Goal: Transaction & Acquisition: Purchase product/service

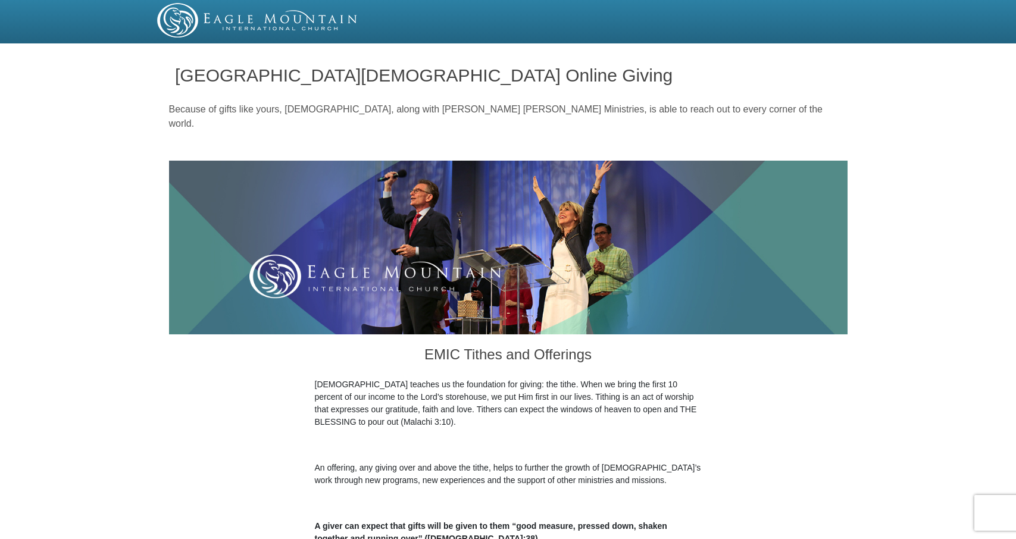
scroll to position [248, 0]
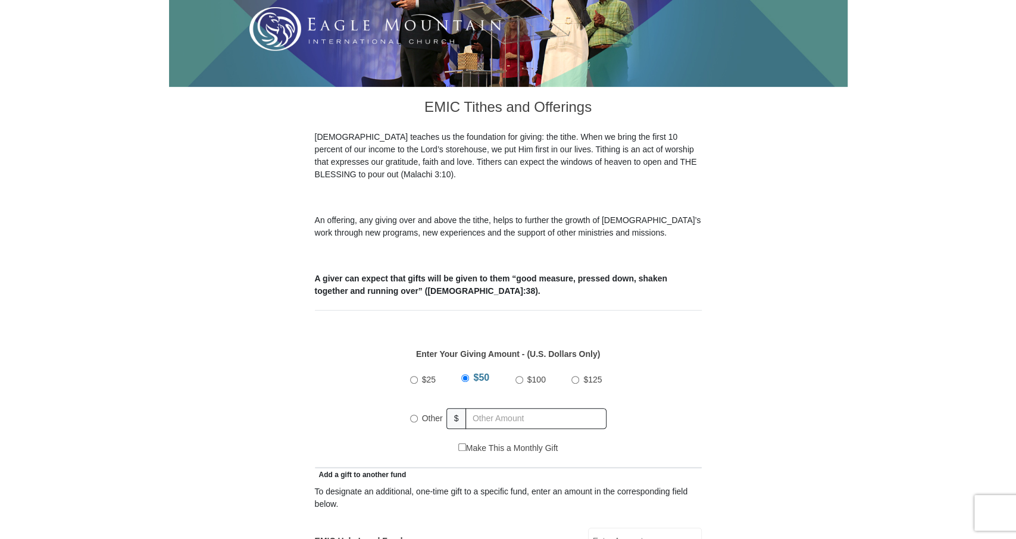
click at [574, 376] on input "$125" at bounding box center [575, 380] width 8 height 8
radio input "true"
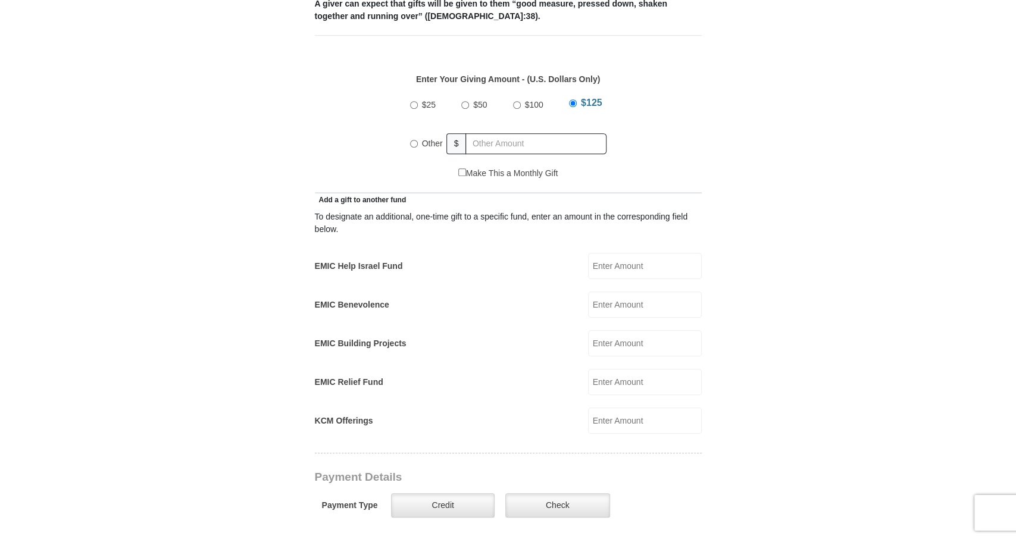
scroll to position [743, 0]
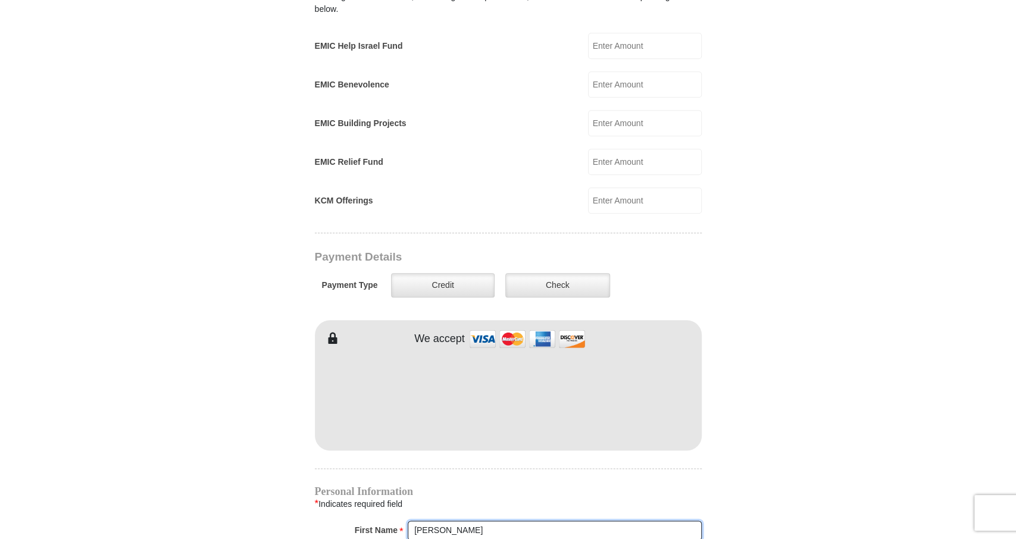
type input "[PERSON_NAME]"
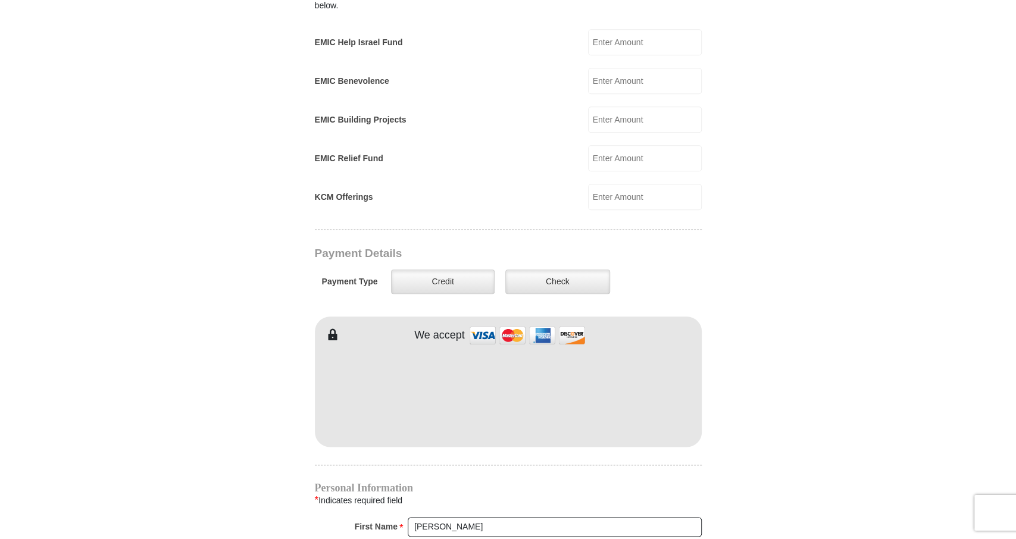
type input "[PERSON_NAME]"
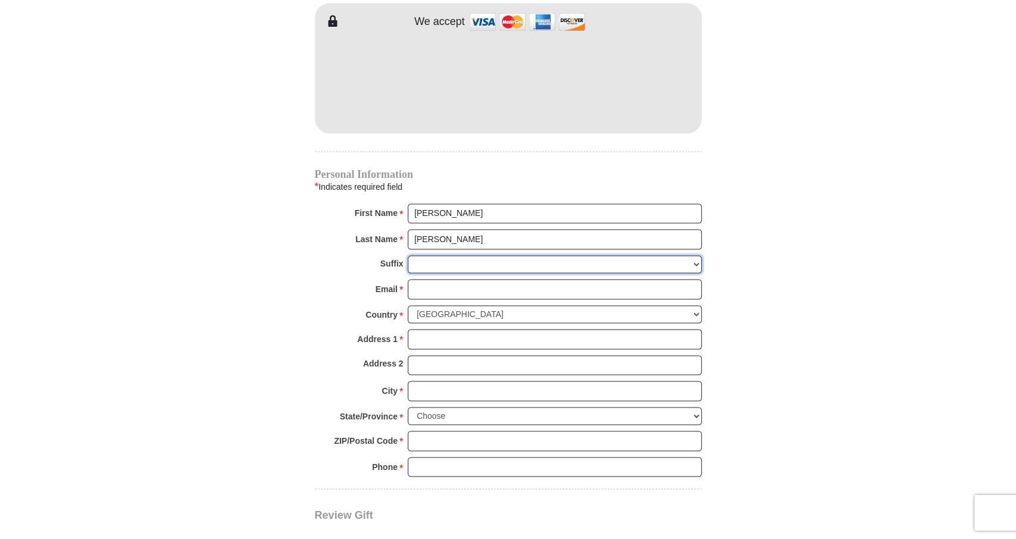
scroll to position [1097, 0]
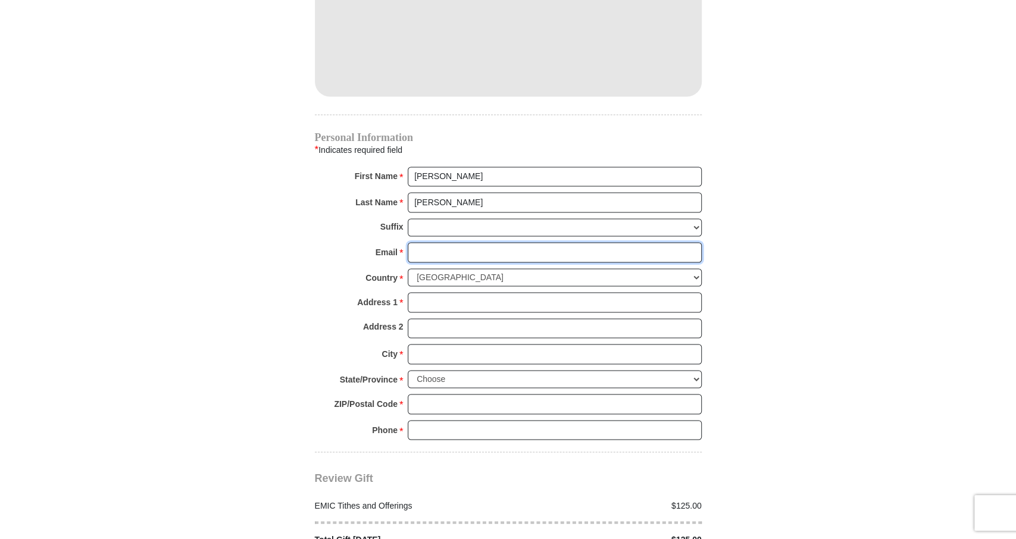
click at [420, 242] on input "Email *" at bounding box center [555, 252] width 294 height 20
type input "[EMAIL_ADDRESS][DOMAIN_NAME]"
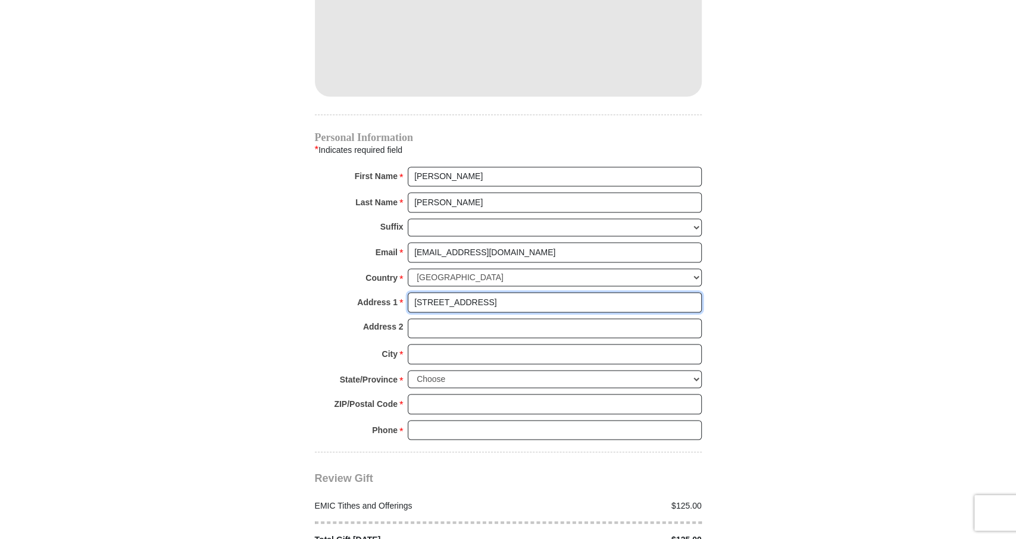
type input "[STREET_ADDRESS]"
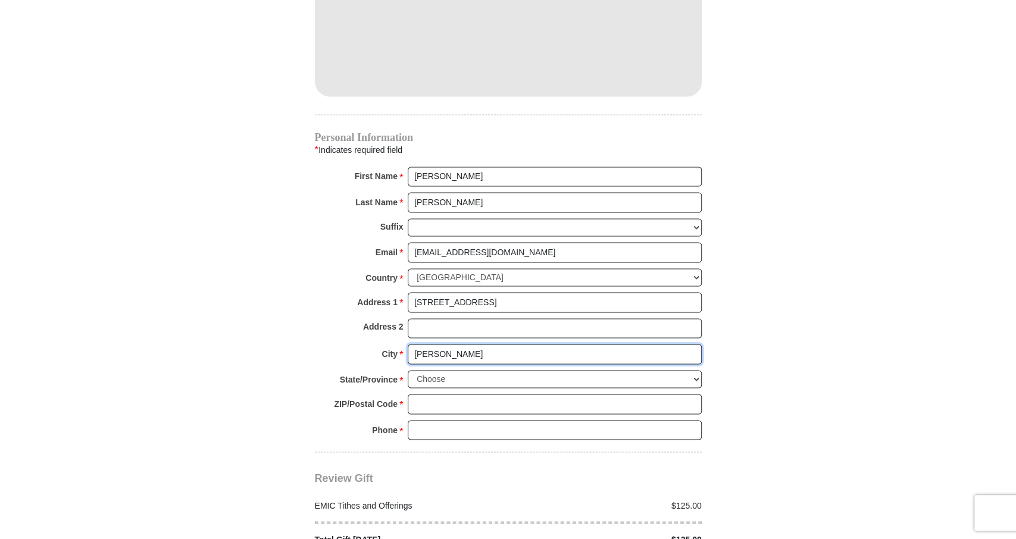
type input "[PERSON_NAME]"
select select "[GEOGRAPHIC_DATA]"
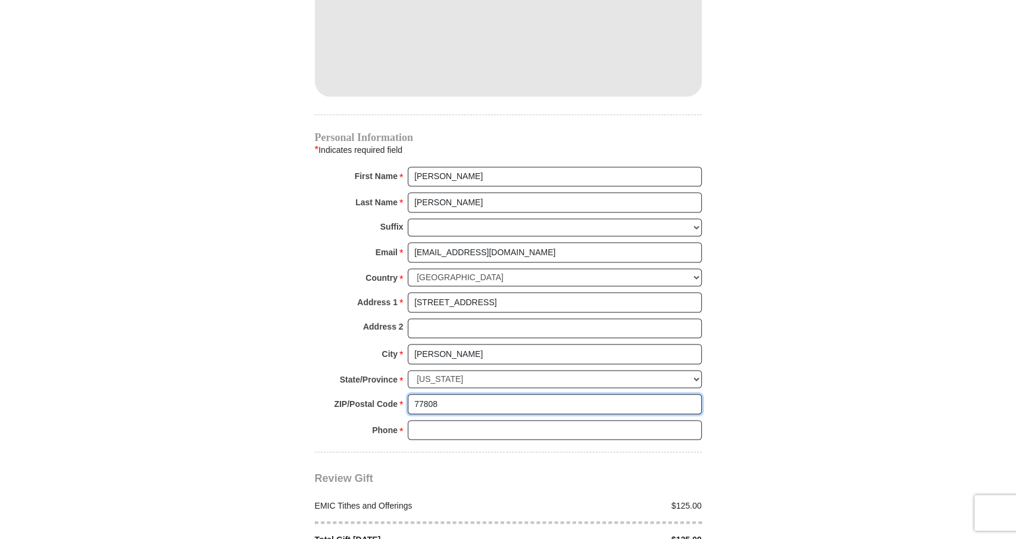
type input "77808"
click at [439, 420] on input "Phone * *" at bounding box center [555, 430] width 294 height 20
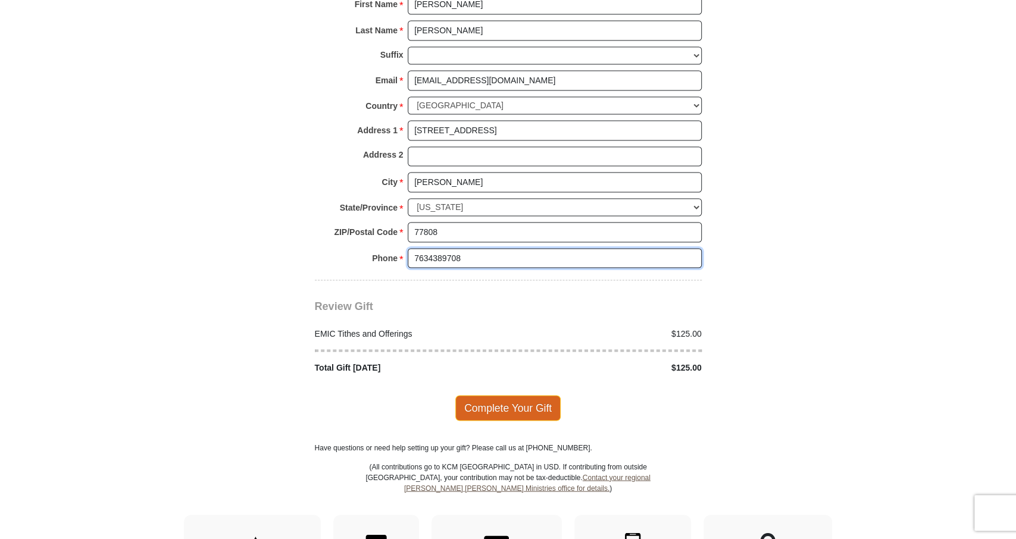
scroll to position [1283, 0]
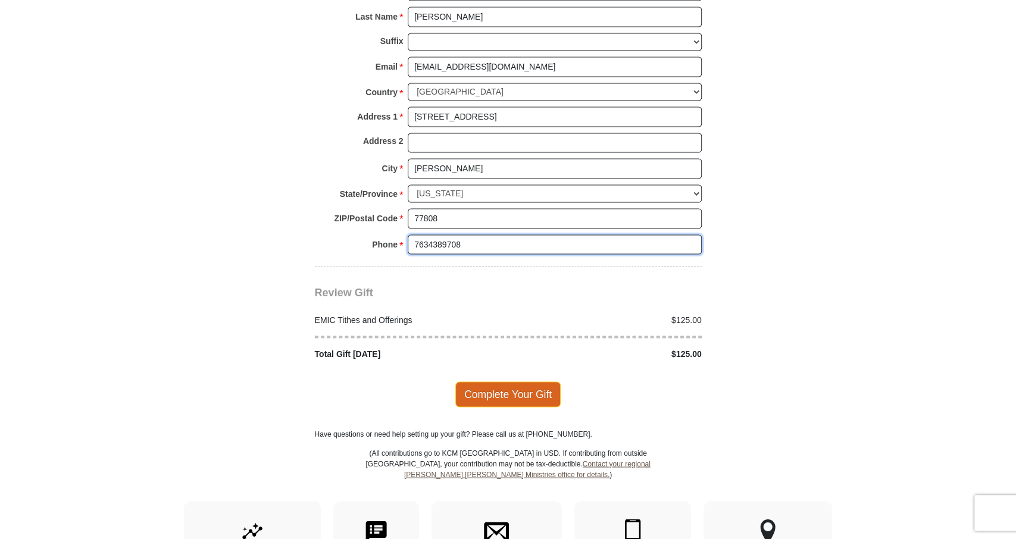
type input "7634389708"
click at [504, 381] on span "Complete Your Gift" at bounding box center [507, 393] width 105 height 25
